Goal: Contribute content: Contribute content

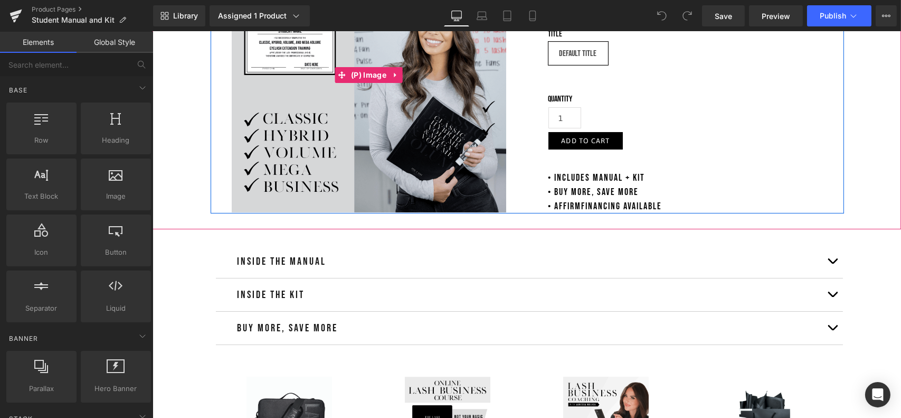
scroll to position [211, 0]
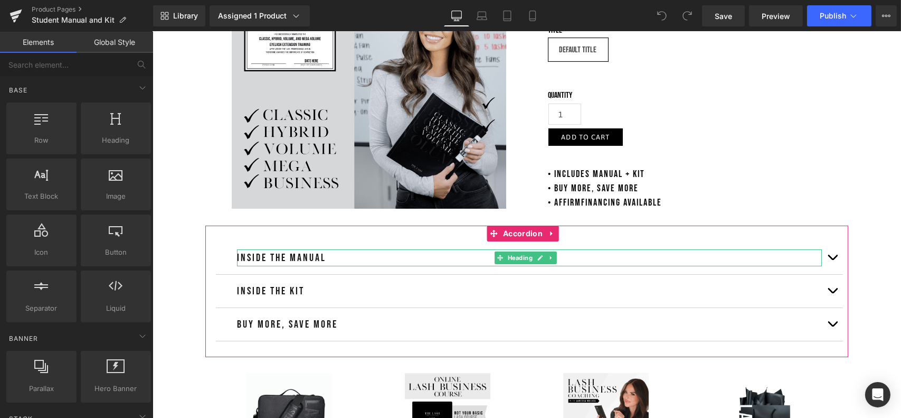
click at [350, 256] on h2 "Inside the Manual" at bounding box center [529, 257] width 585 height 17
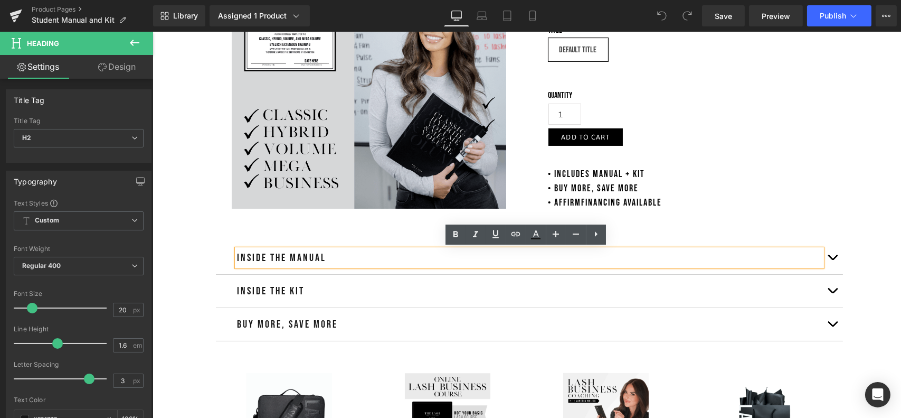
click at [828, 254] on button "button" at bounding box center [832, 257] width 21 height 33
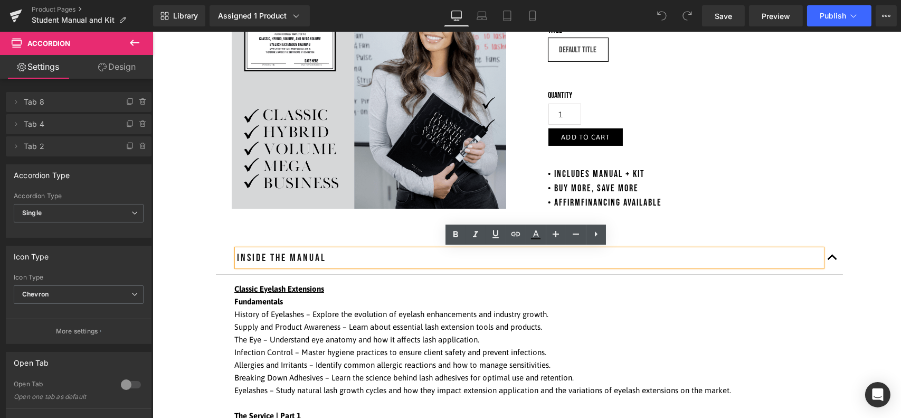
click at [832, 260] on span "button" at bounding box center [832, 260] width 0 height 0
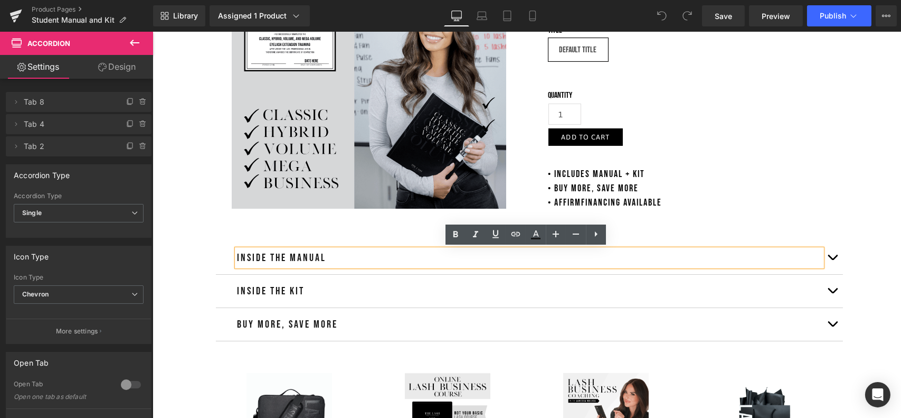
click at [827, 291] on button "button" at bounding box center [832, 291] width 21 height 33
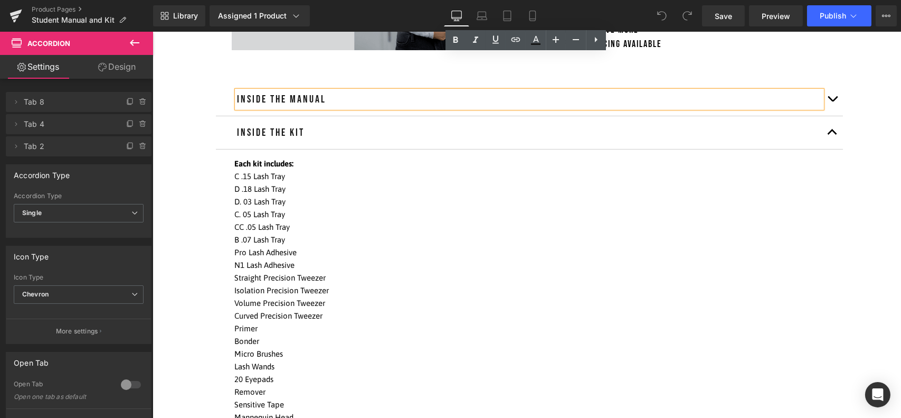
scroll to position [475, 0]
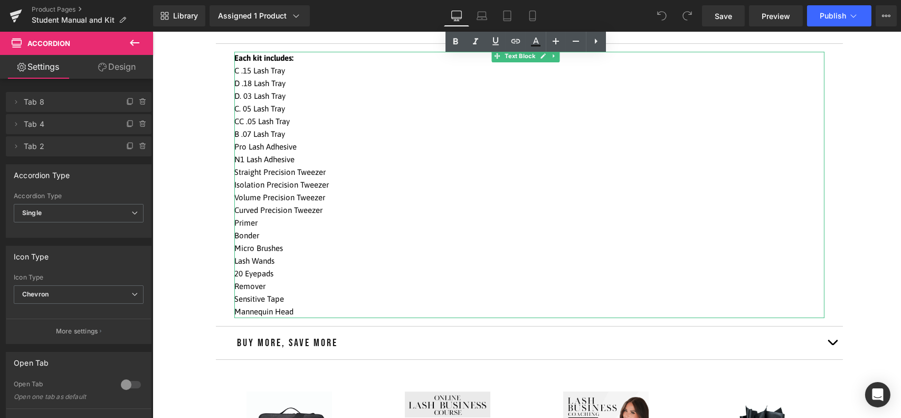
click at [239, 284] on p "Remover" at bounding box center [529, 286] width 590 height 13
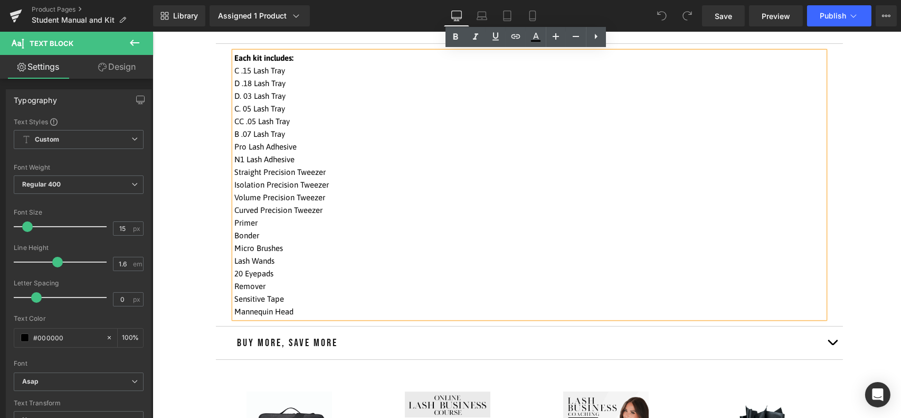
click at [235, 286] on p "Remover" at bounding box center [529, 286] width 590 height 13
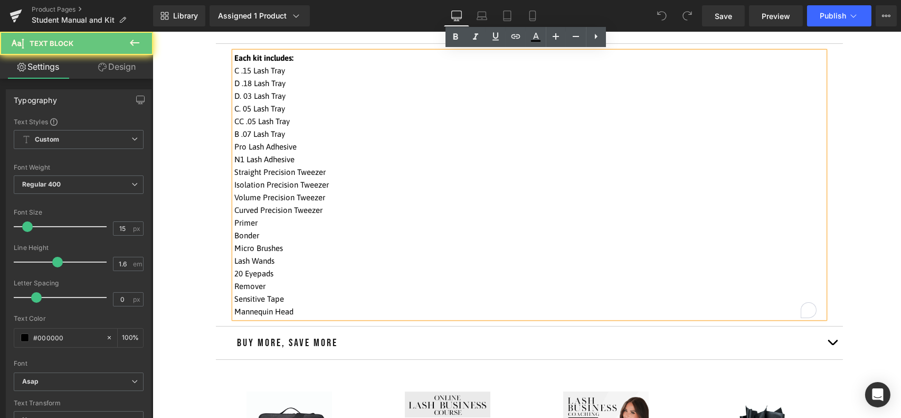
click at [259, 272] on p "20 Eyepads" at bounding box center [529, 273] width 590 height 13
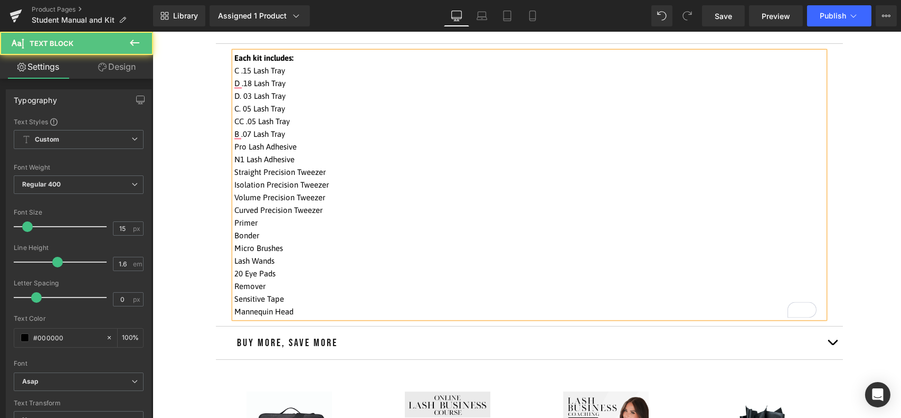
click at [234, 285] on div "Each kit includes: C .15 Lash Tray D .18 Lash Tray D. 03 Lash Tray C. 05 Lash T…" at bounding box center [529, 185] width 590 height 266
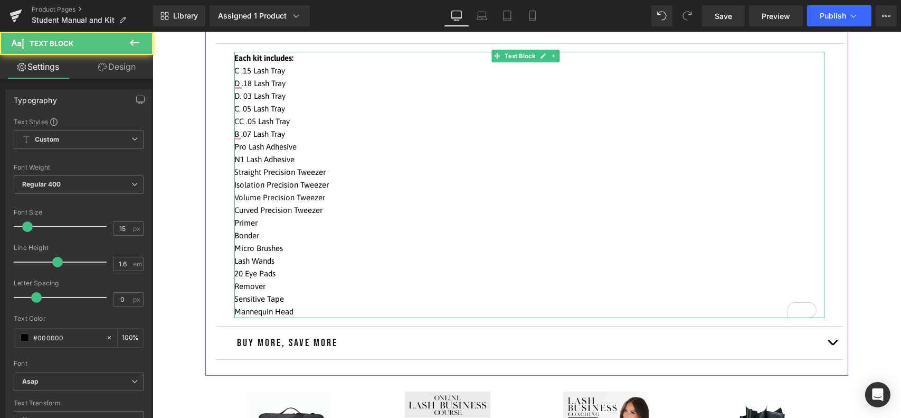
click at [244, 287] on p "Remover" at bounding box center [529, 286] width 590 height 13
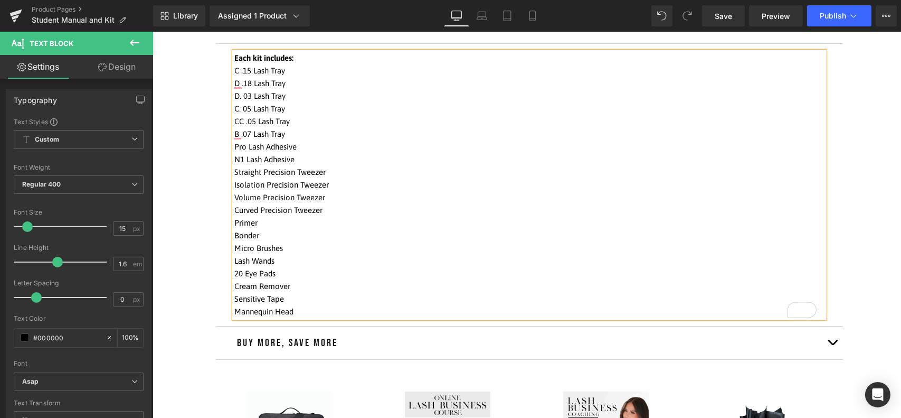
click at [361, 289] on p "Cream Remover" at bounding box center [529, 286] width 590 height 13
click at [732, 16] on span "Save" at bounding box center [723, 16] width 17 height 11
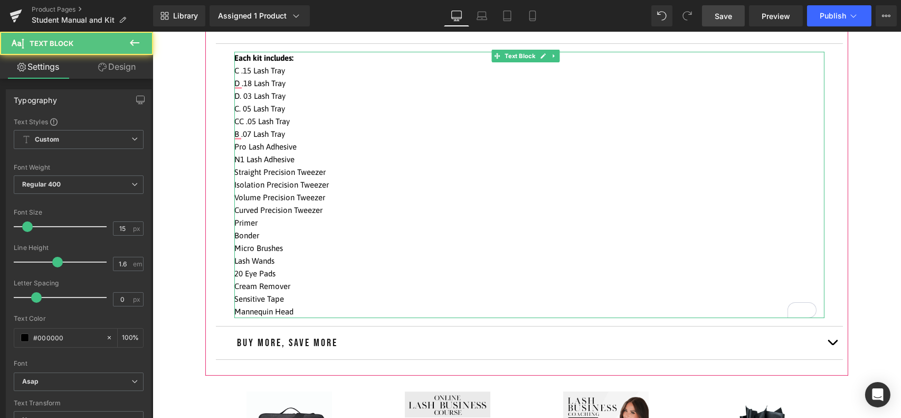
click at [239, 96] on p "D. 03 Lash Tray" at bounding box center [529, 96] width 590 height 13
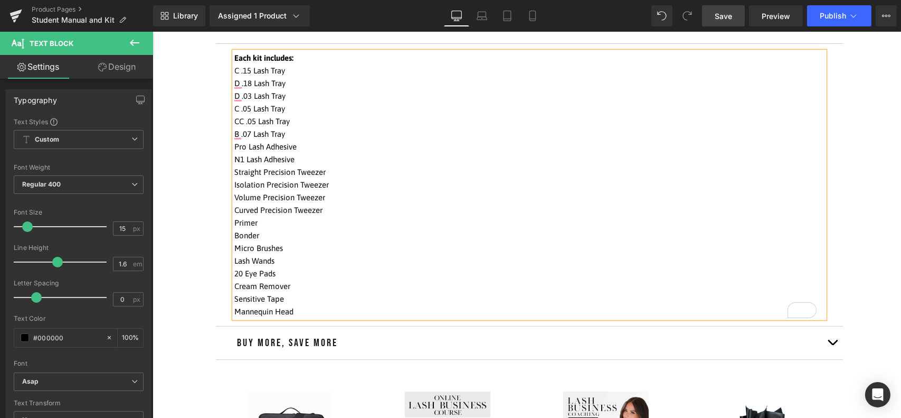
click at [726, 23] on link "Save" at bounding box center [723, 15] width 43 height 21
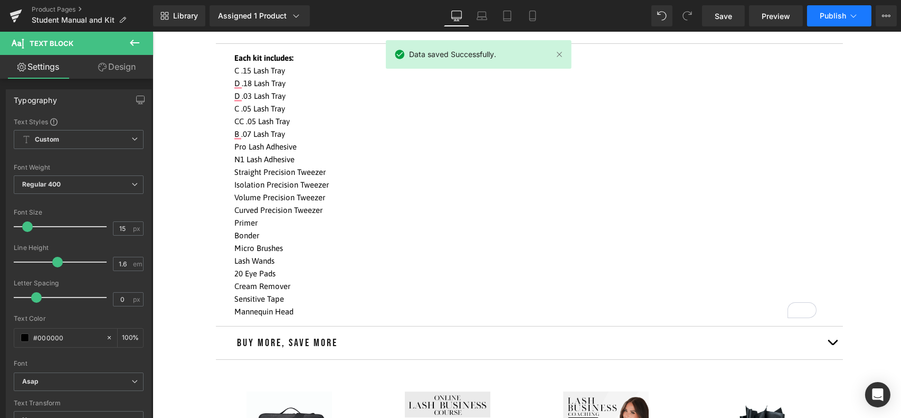
click at [822, 20] on span "Publish" at bounding box center [833, 16] width 26 height 8
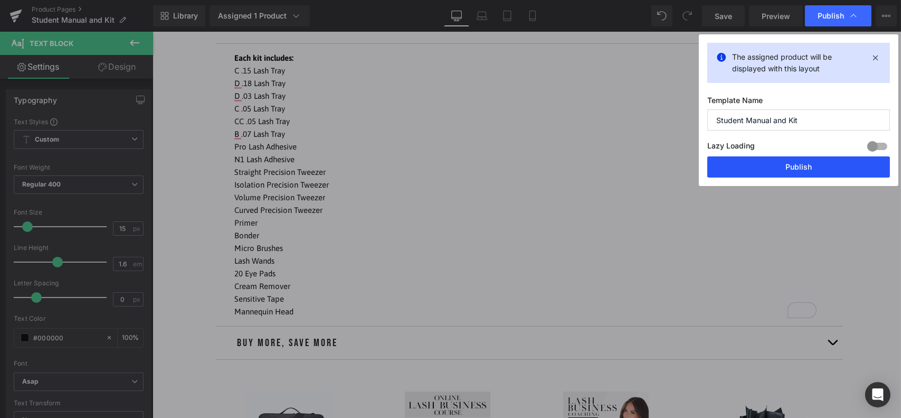
click at [764, 165] on button "Publish" at bounding box center [799, 166] width 183 height 21
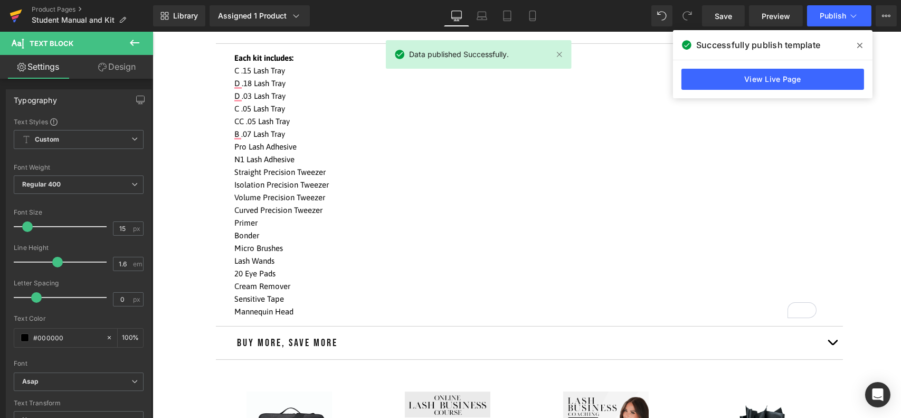
click at [16, 17] on icon at bounding box center [15, 17] width 7 height 5
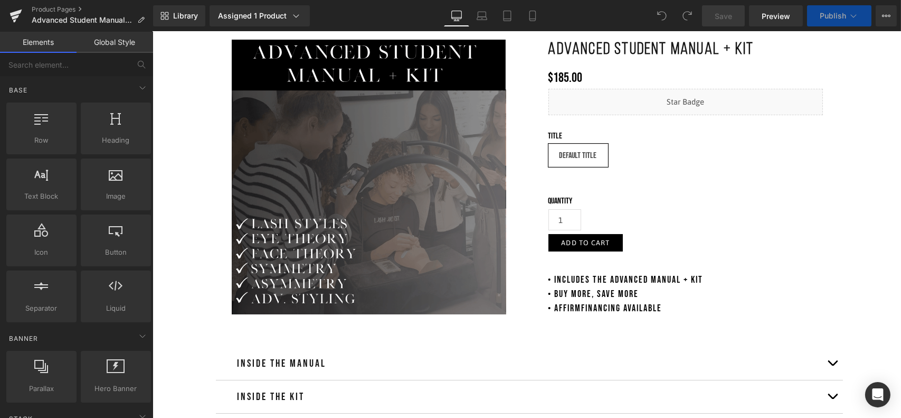
scroll to position [370, 0]
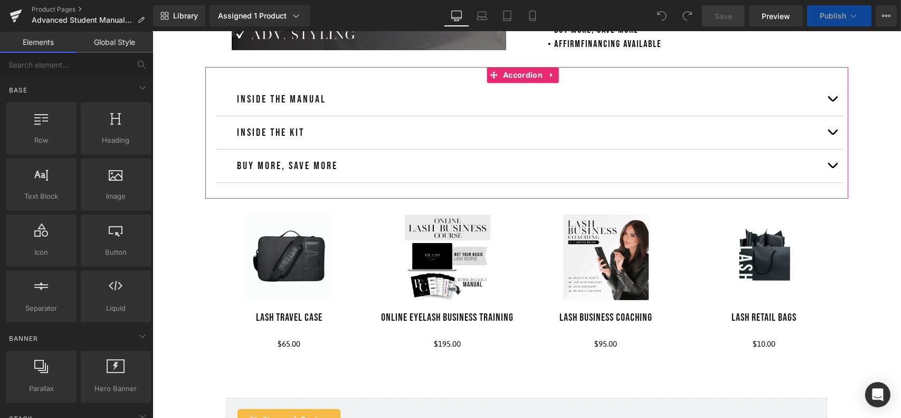
click at [824, 135] on button "button" at bounding box center [832, 132] width 21 height 33
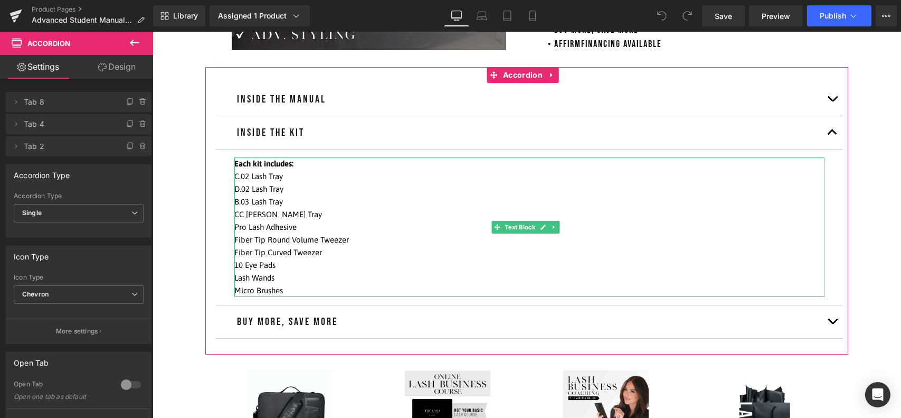
click at [242, 176] on p "C.02 Lash Tray" at bounding box center [529, 176] width 590 height 13
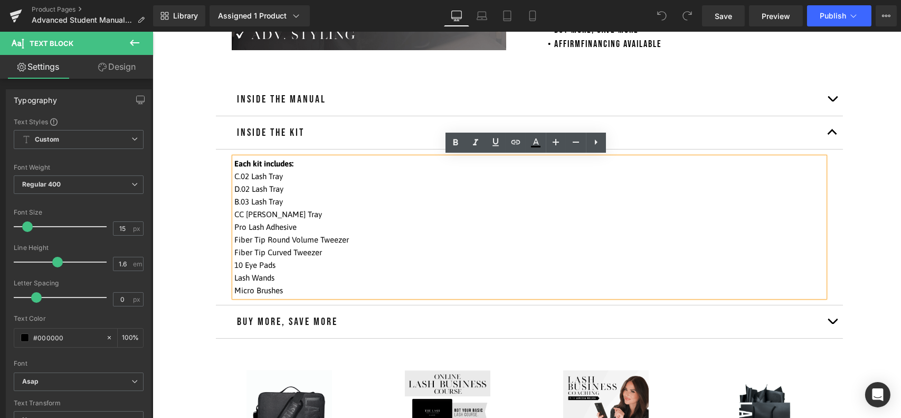
click at [241, 175] on p "C.02 Lash Tray" at bounding box center [529, 176] width 590 height 13
